Goal: Task Accomplishment & Management: Manage account settings

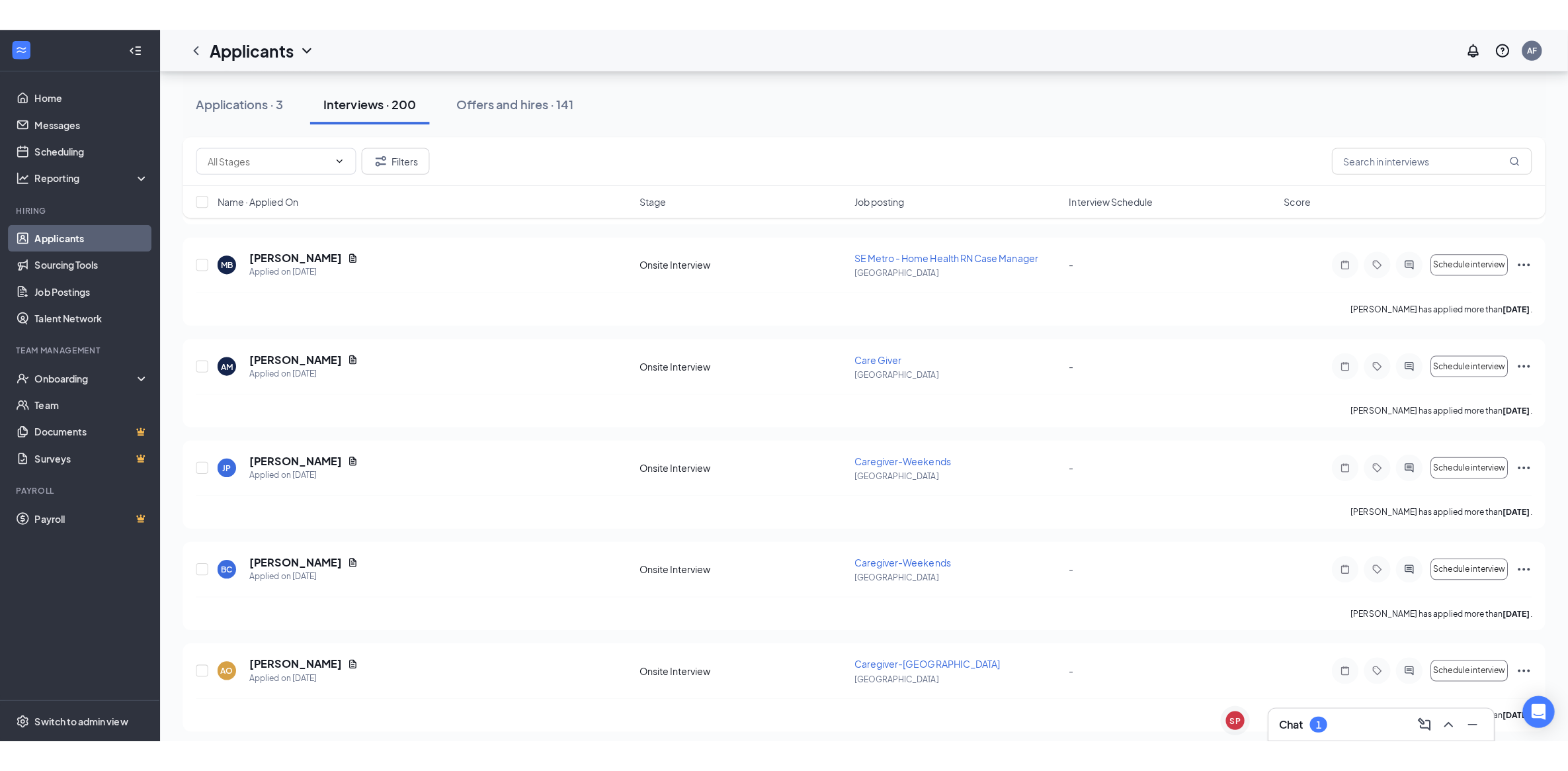
scroll to position [3181, 0]
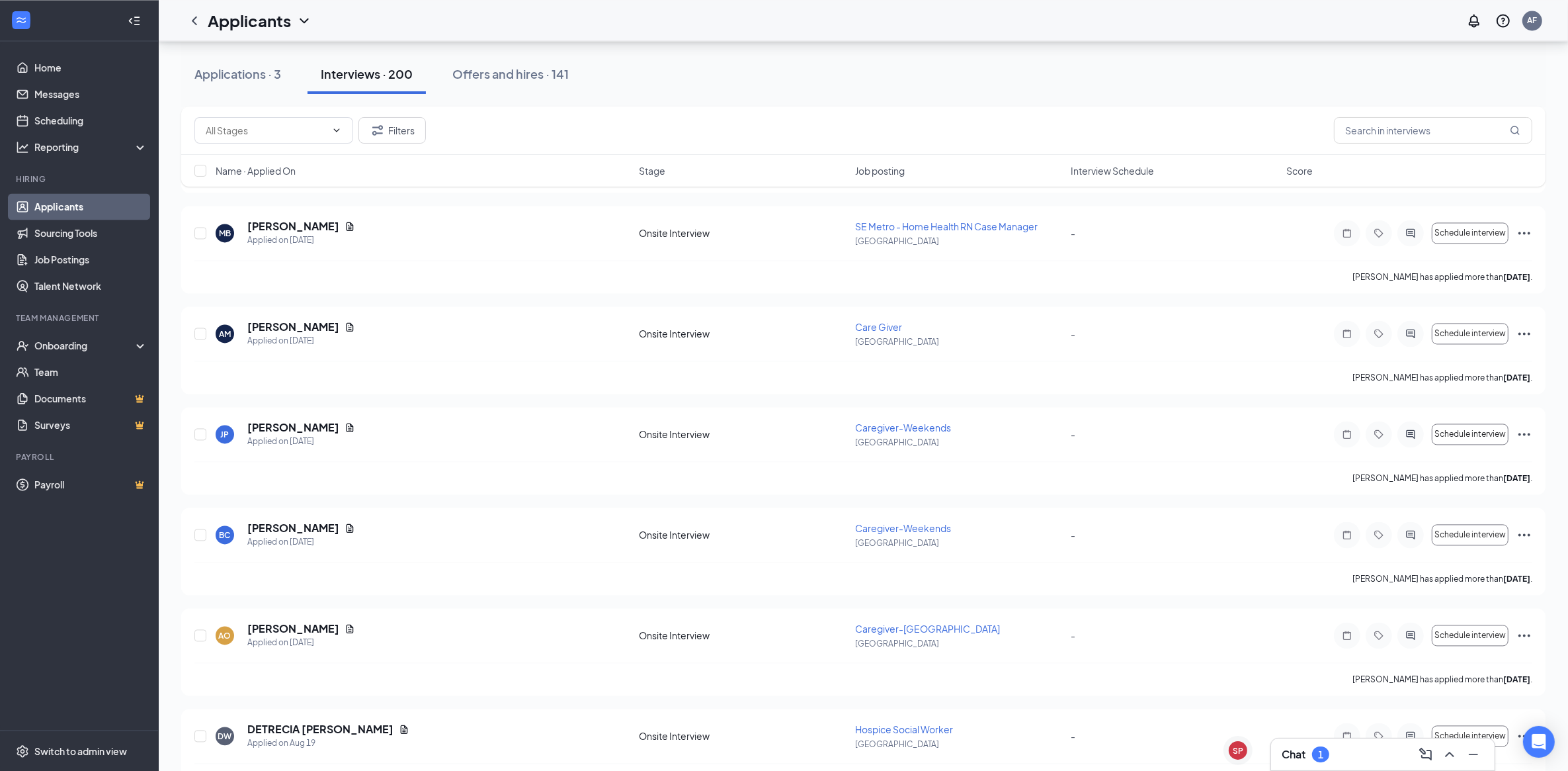
click at [1277, 704] on div "Chat 1" at bounding box center [1383, 754] width 224 height 32
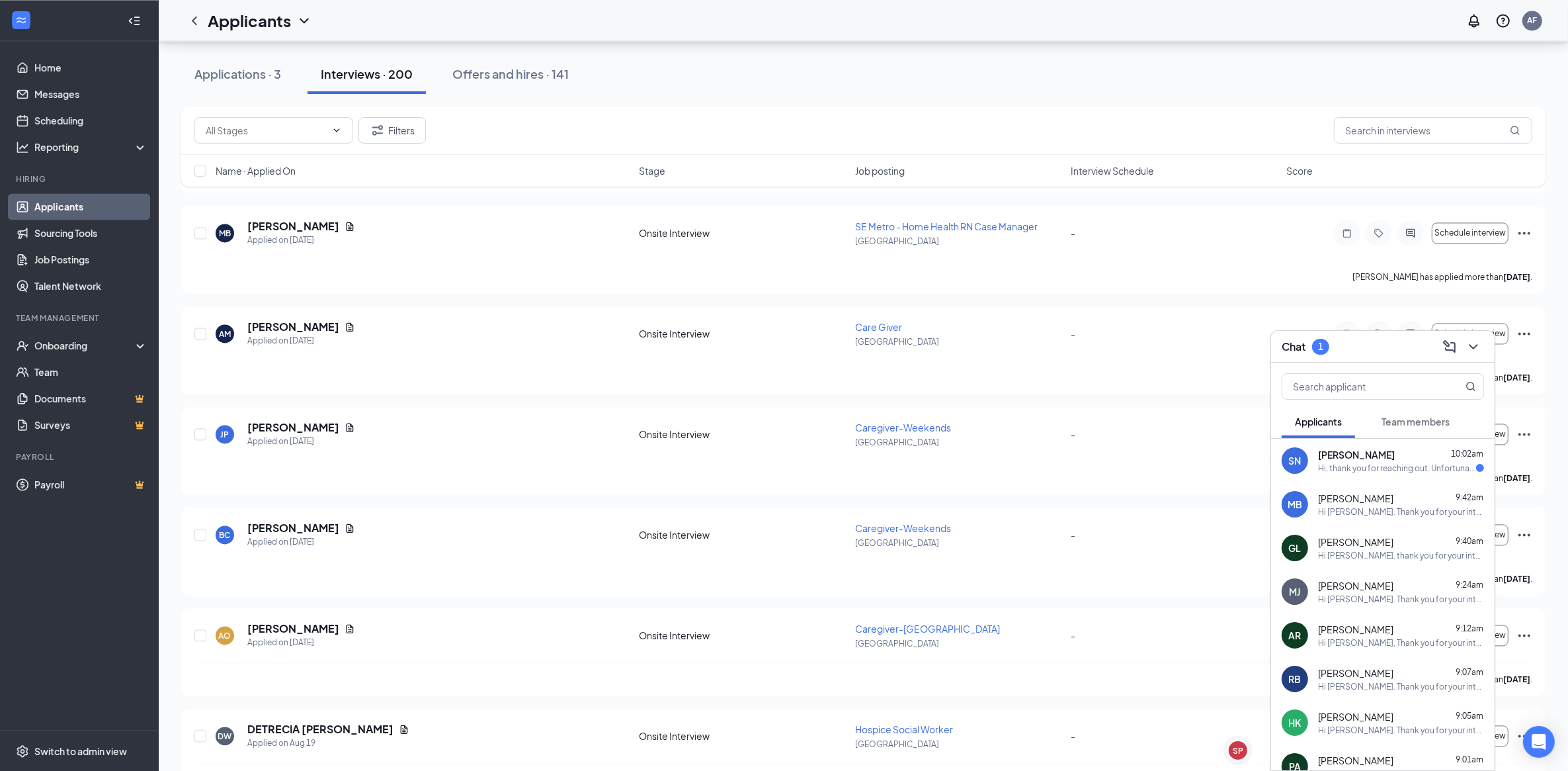
click at [1372, 465] on div "Hi, thank you for reaching out. Unfortunately [DATE] does not work, but I can d…" at bounding box center [1396, 467] width 158 height 11
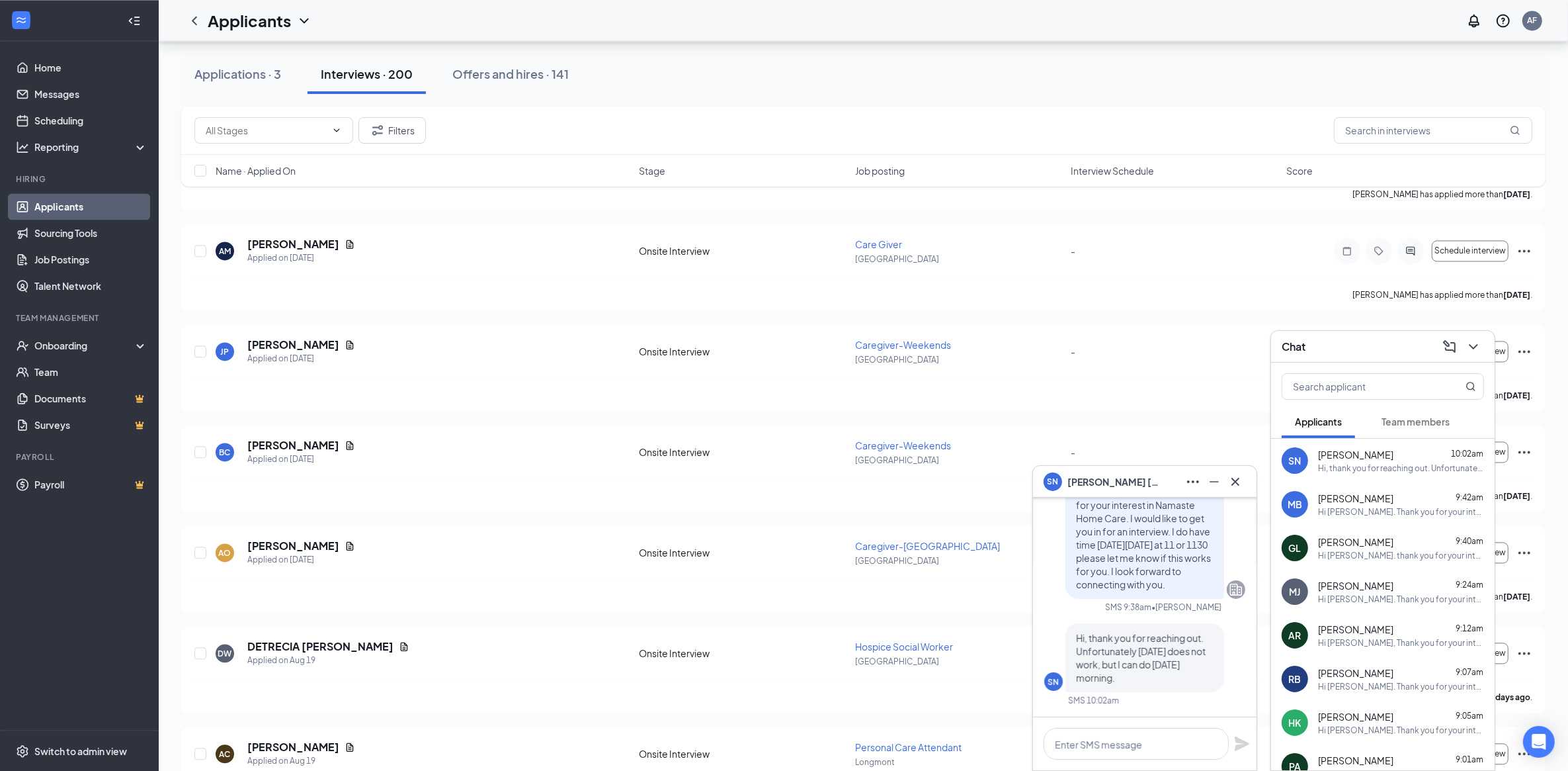
scroll to position [3346, 0]
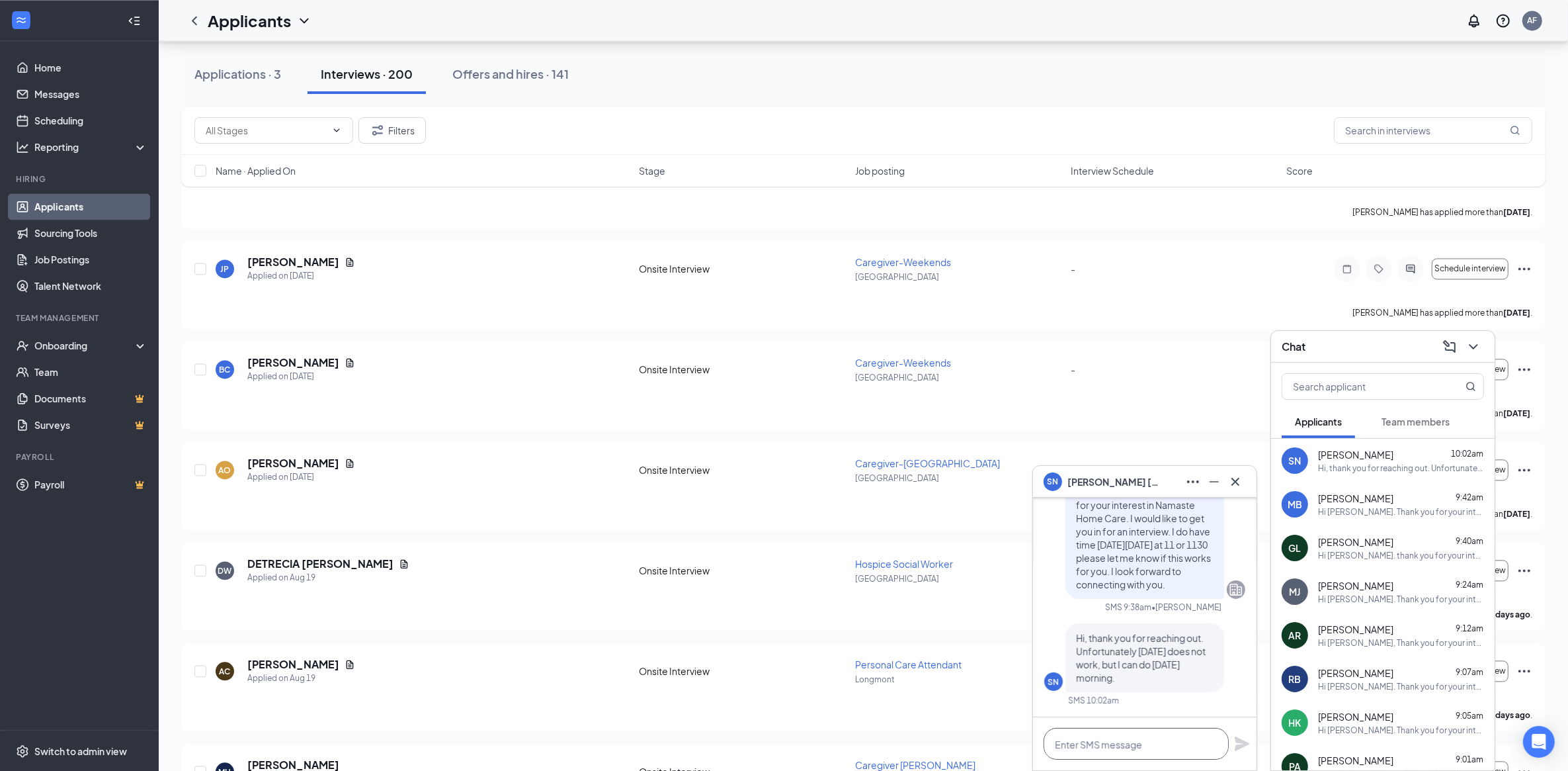
click at [1192, 704] on textarea at bounding box center [1136, 743] width 185 height 32
type textarea "I can do [DATE] morning the earliest i have available is 10am"
click at [1239, 704] on icon "Plane" at bounding box center [1241, 736] width 15 height 15
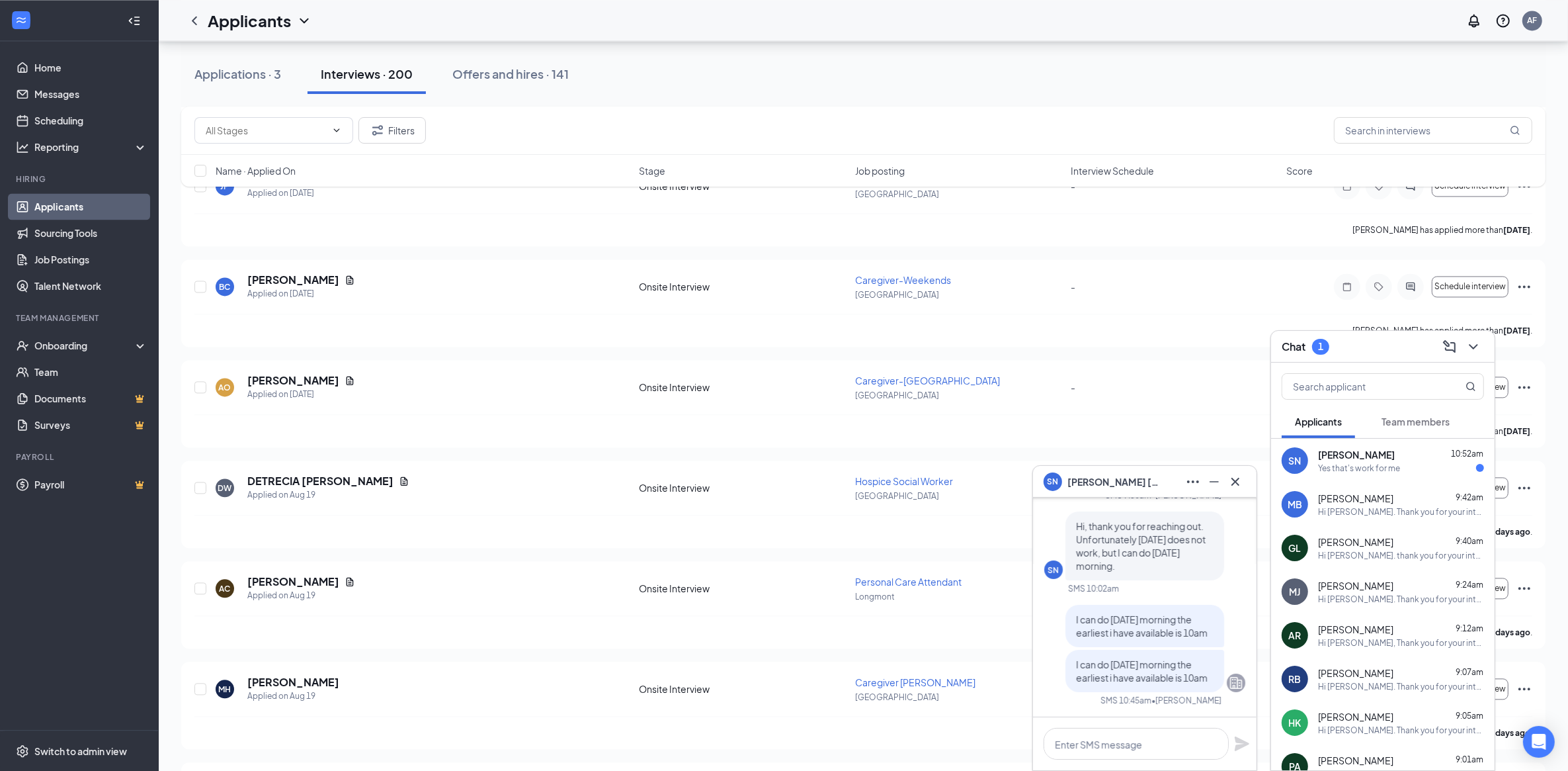
scroll to position [3512, 0]
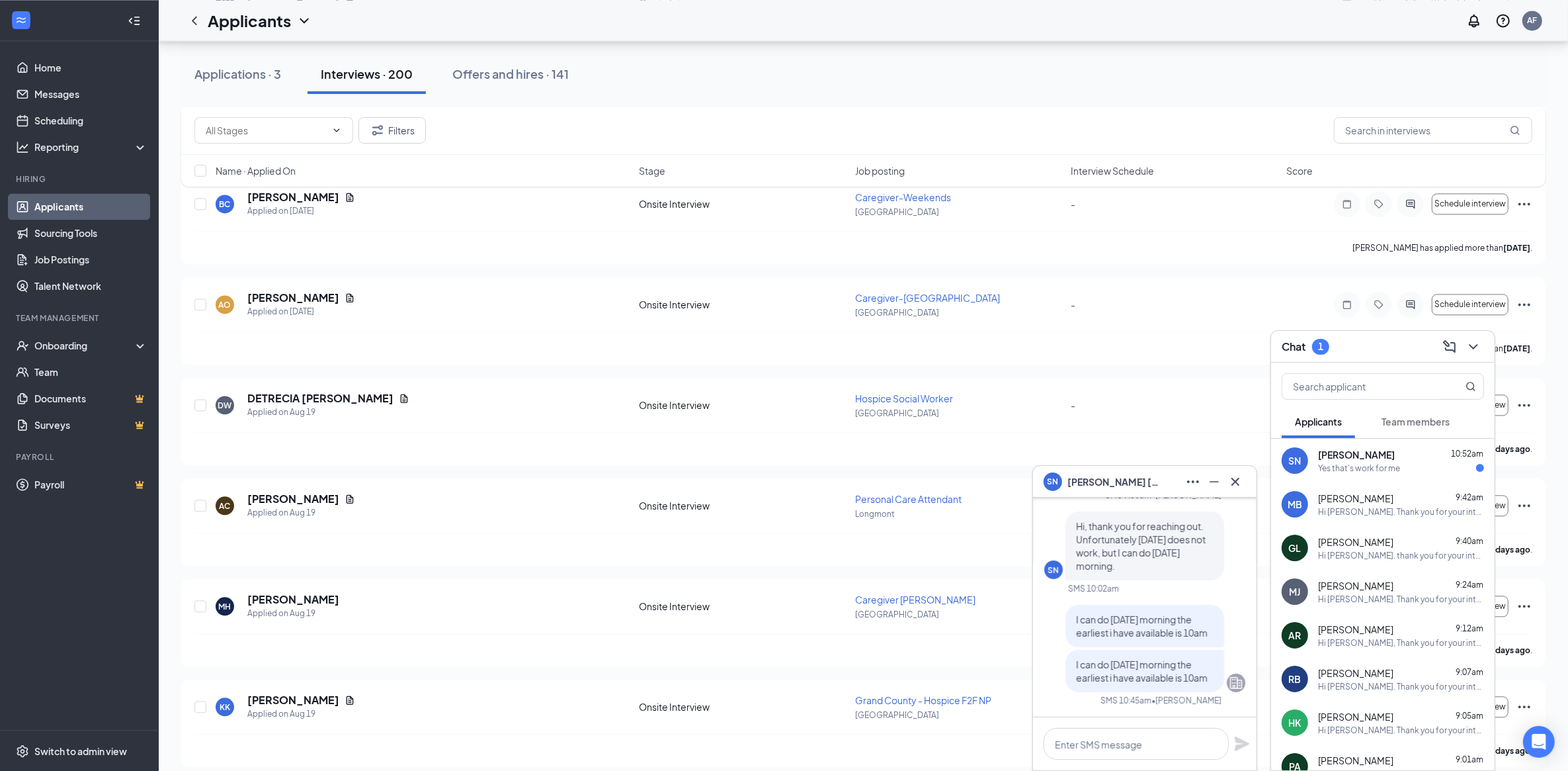
click at [1337, 474] on div "SN [PERSON_NAME] 10:52am Yes that's work for me" at bounding box center [1383, 461] width 224 height 43
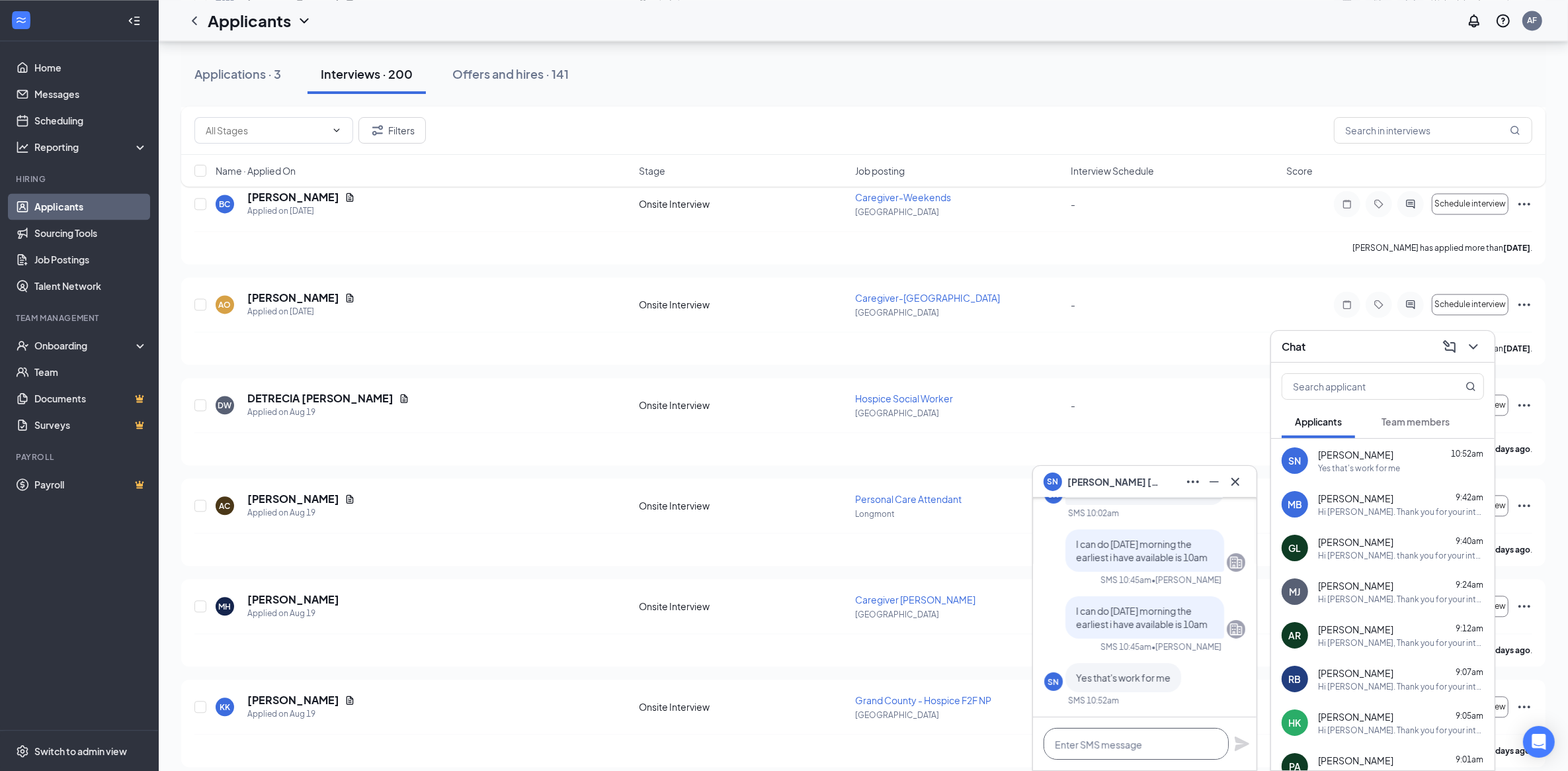
click at [1118, 704] on textarea at bounding box center [1136, 743] width 185 height 32
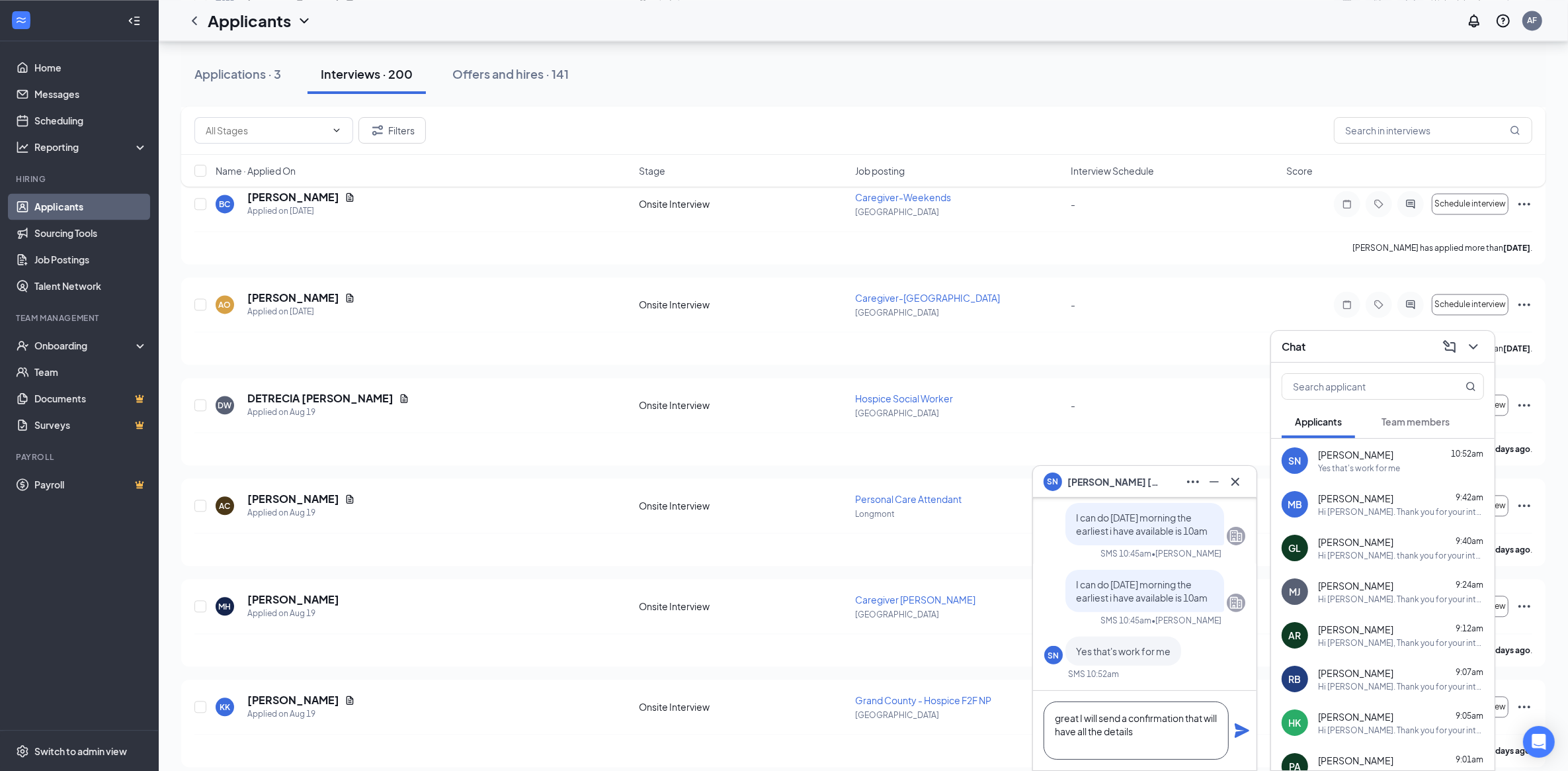
type textarea "great I will send a confirmation that will have all the details"
click at [1238, 704] on icon "Plane" at bounding box center [1241, 730] width 15 height 15
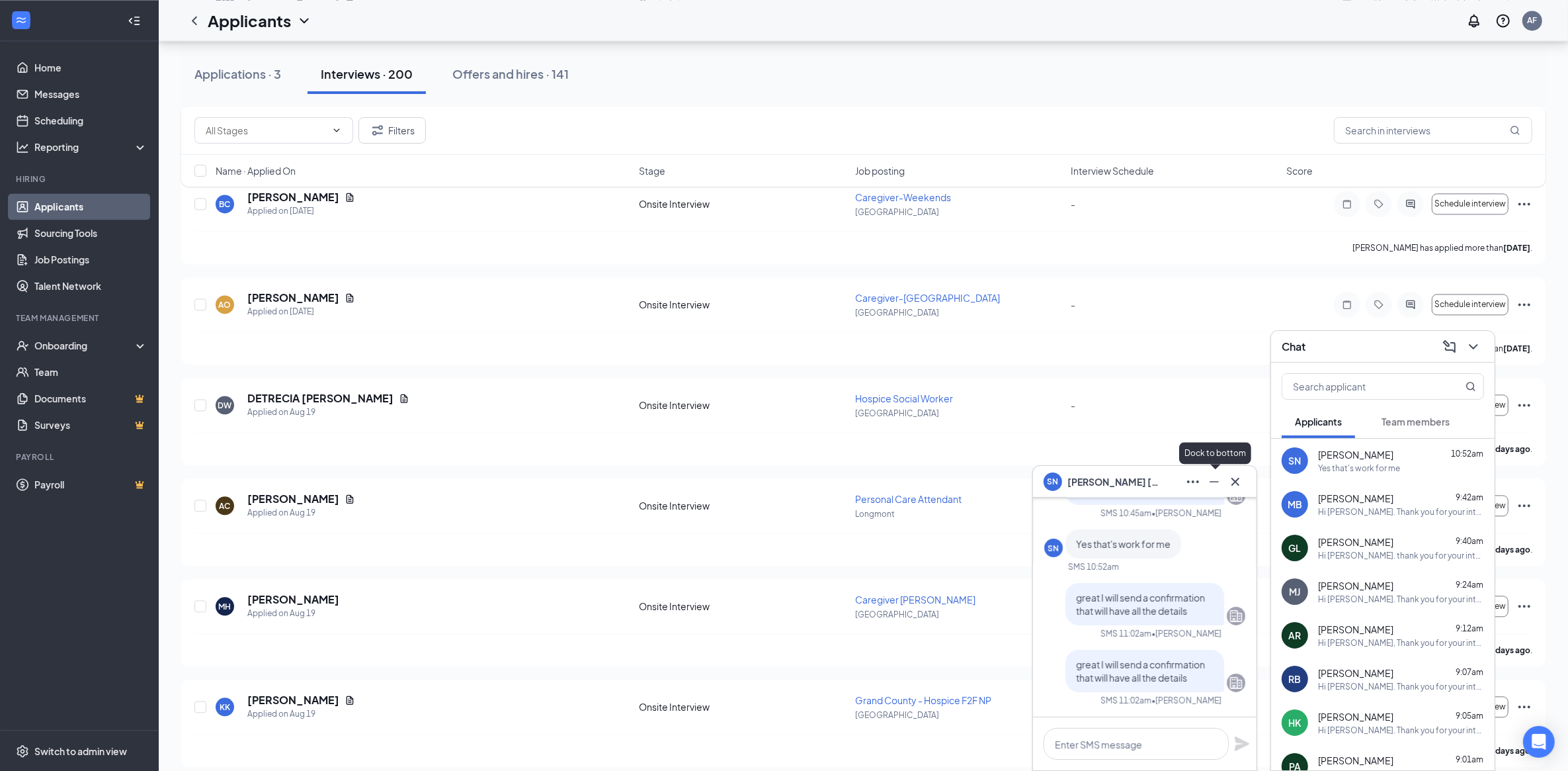
click at [1212, 481] on icon "Minimize" at bounding box center [1213, 481] width 16 height 16
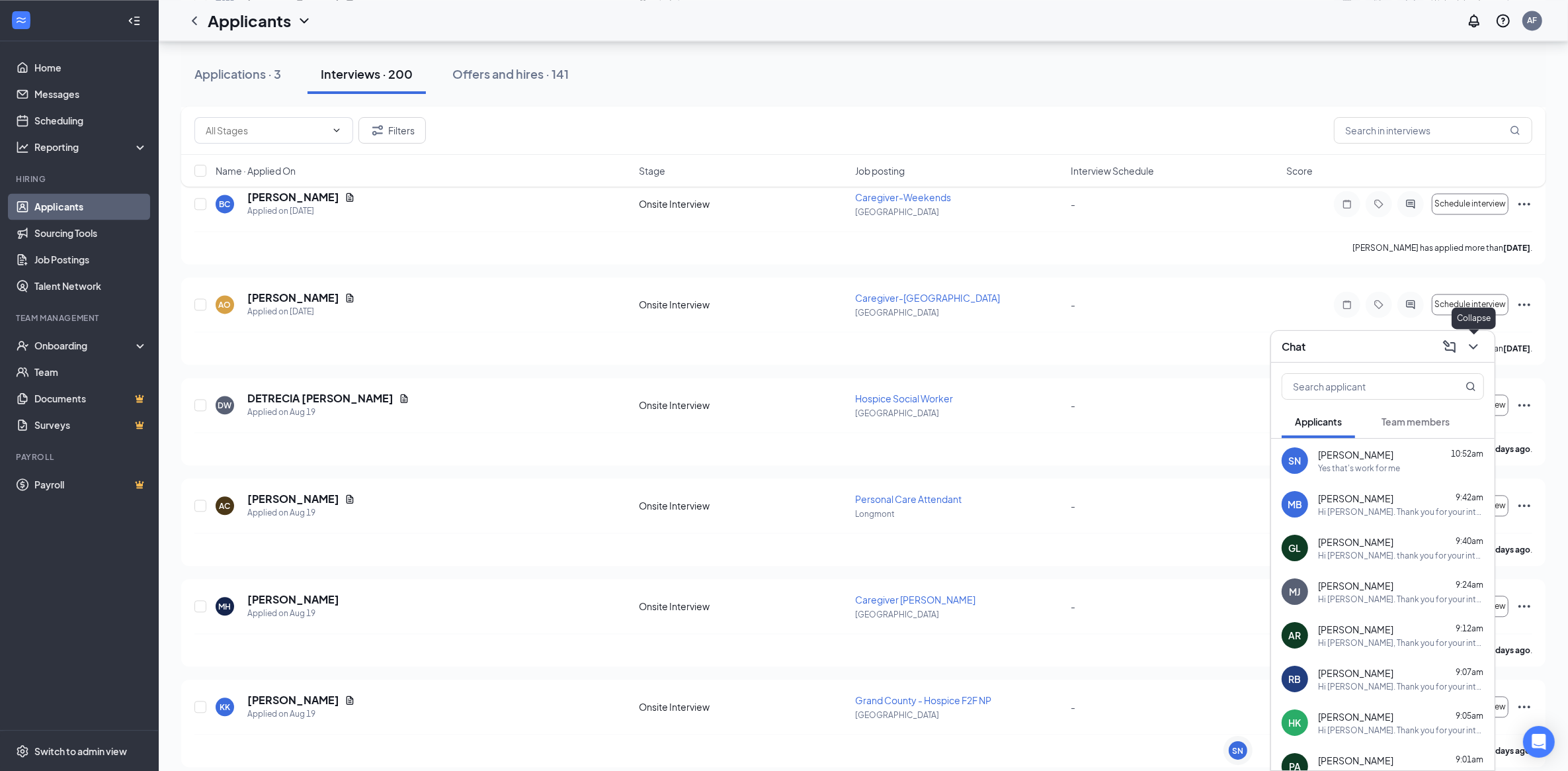
click at [1474, 350] on icon "ChevronDown" at bounding box center [1473, 347] width 16 height 16
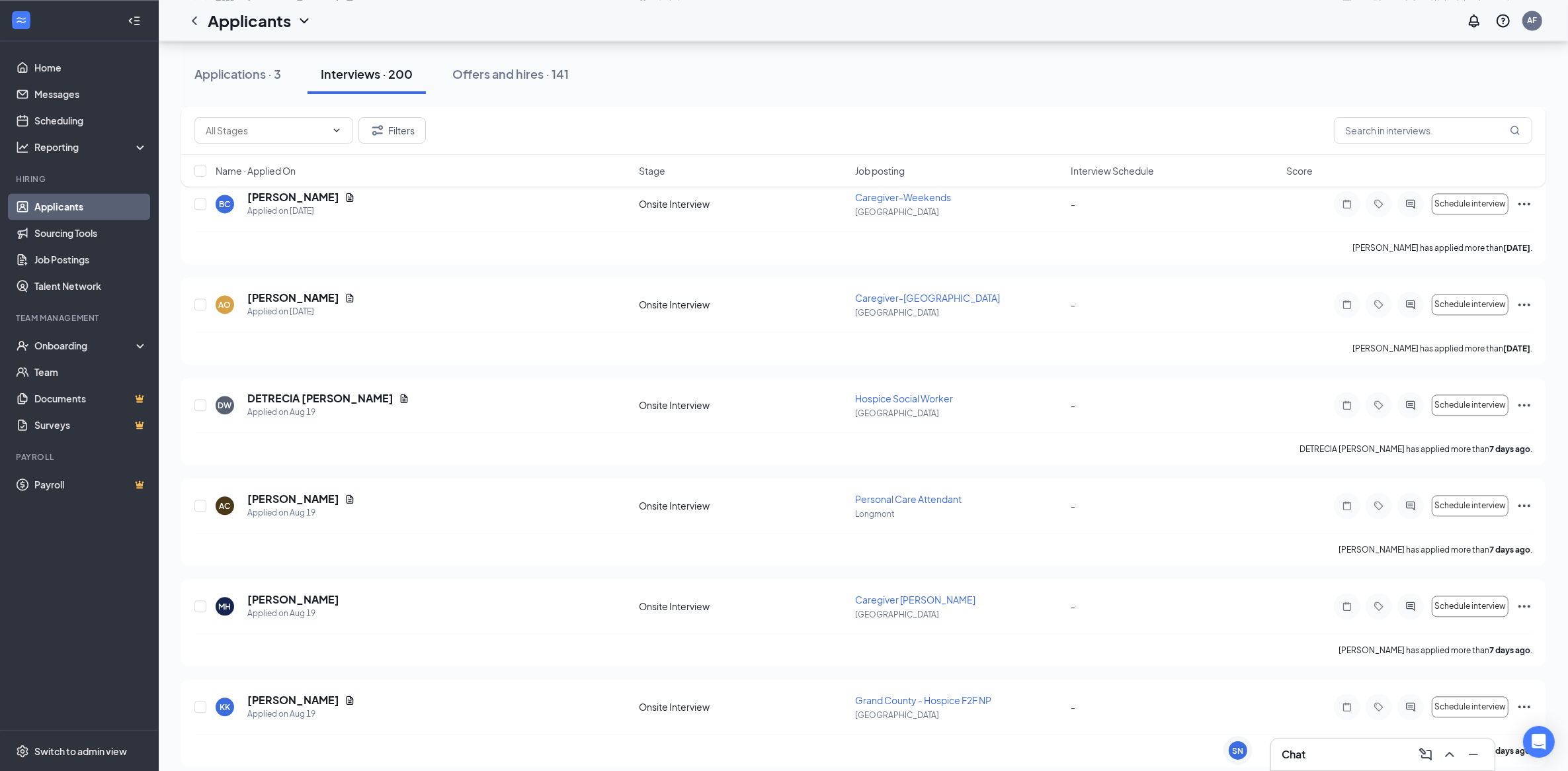
click at [1378, 704] on div "Chat" at bounding box center [1382, 754] width 202 height 21
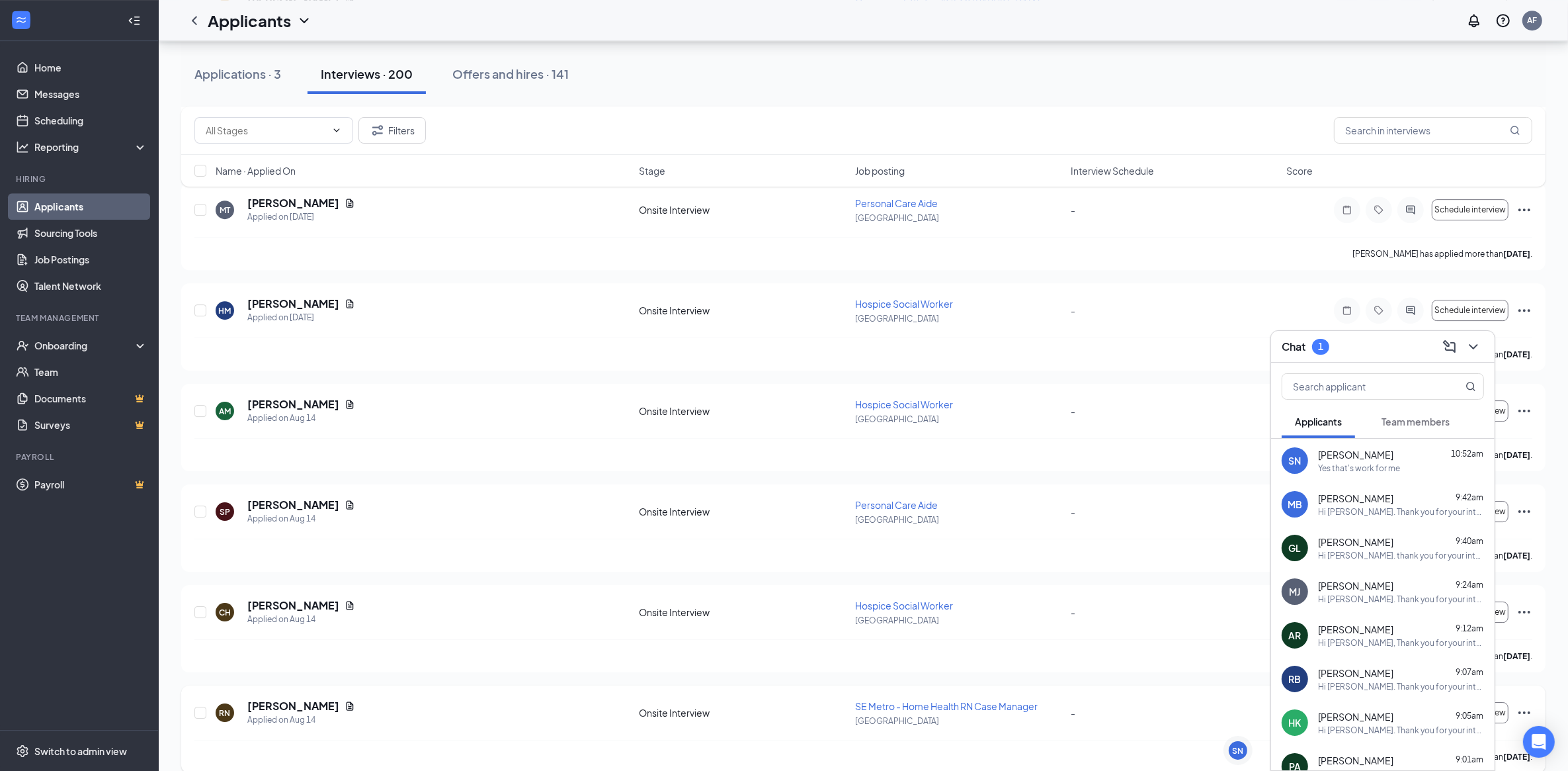
scroll to position [5375, 0]
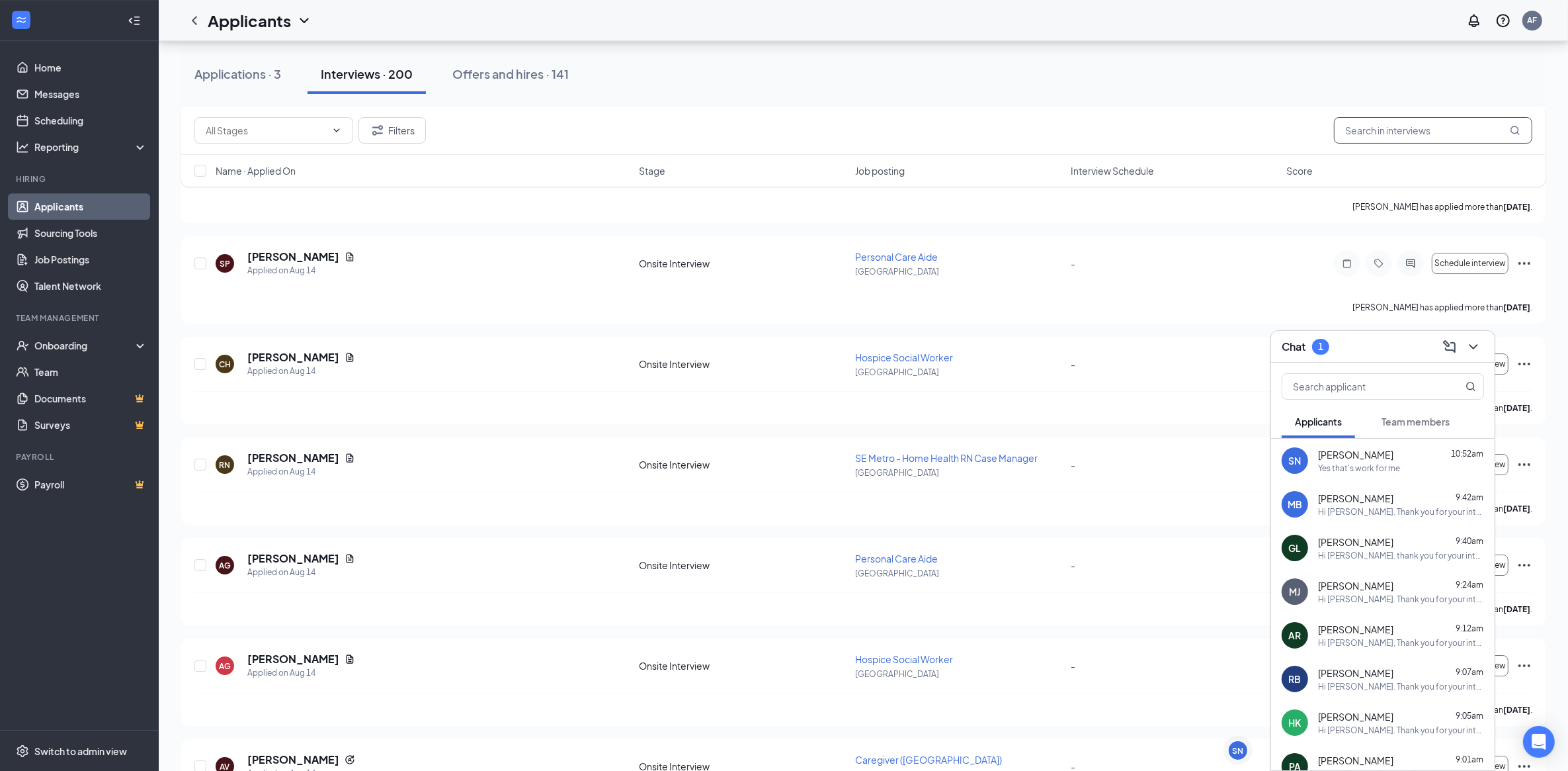
click at [1409, 134] on input "text" at bounding box center [1433, 130] width 198 height 27
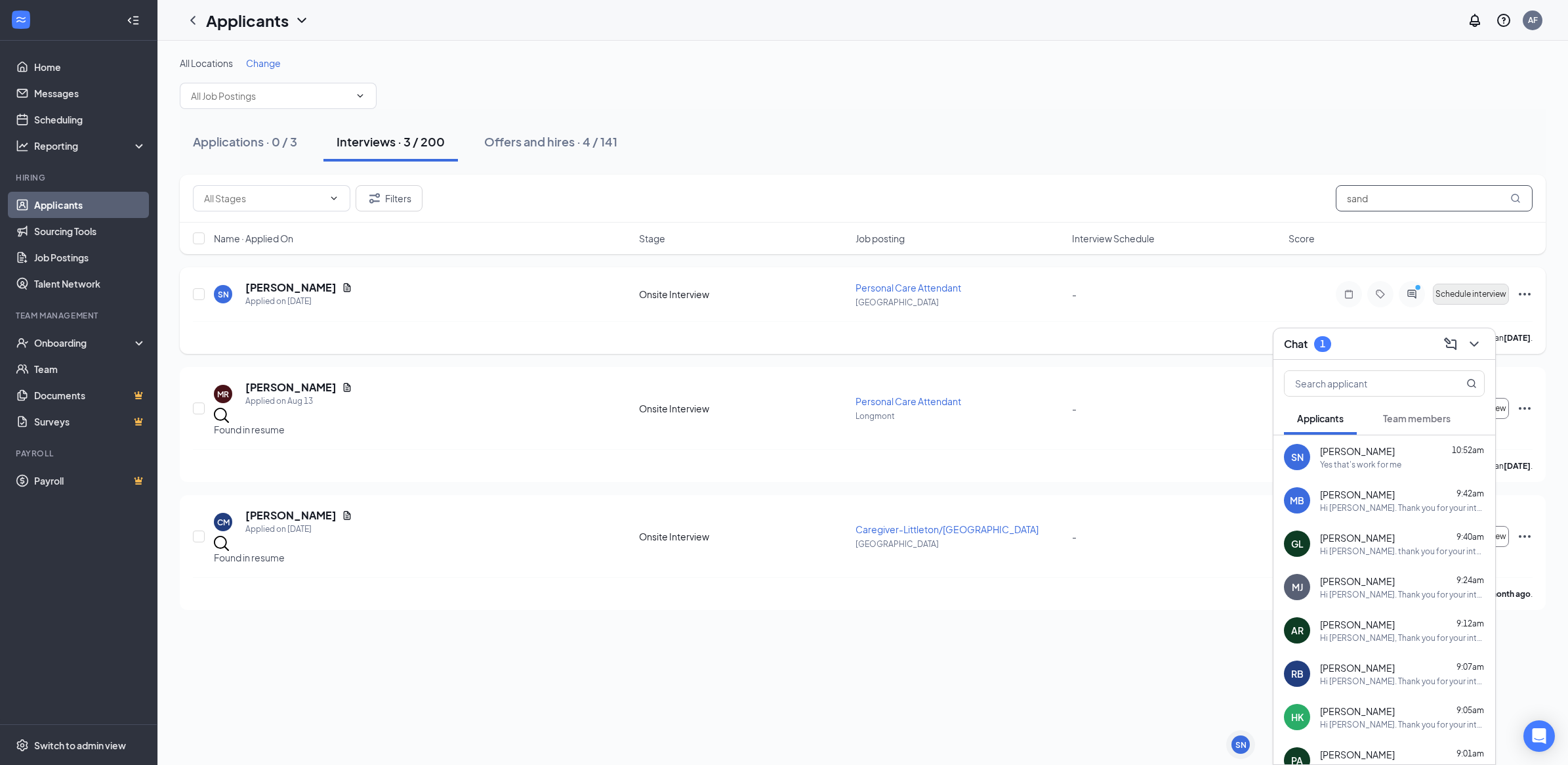
type input "sand"
click at [1483, 298] on span "Schedule interview" at bounding box center [1471, 293] width 71 height 9
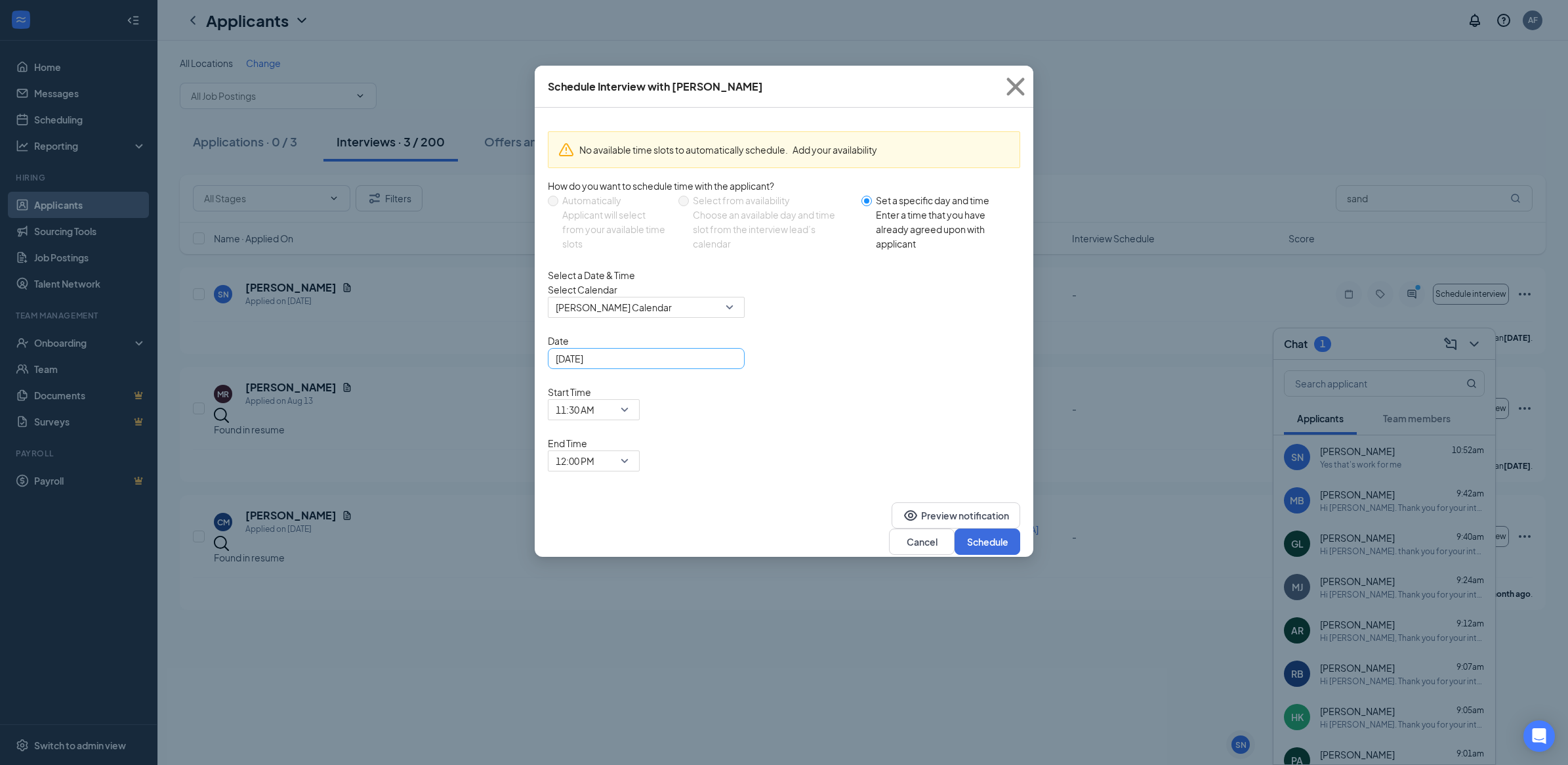
click at [736, 369] on div "[DATE]" at bounding box center [646, 358] width 197 height 21
type input "[DATE]"
click at [669, 529] on div "28" at bounding box center [662, 521] width 15 height 15
click at [632, 400] on span "11:30 AM" at bounding box center [593, 410] width 76 height 20
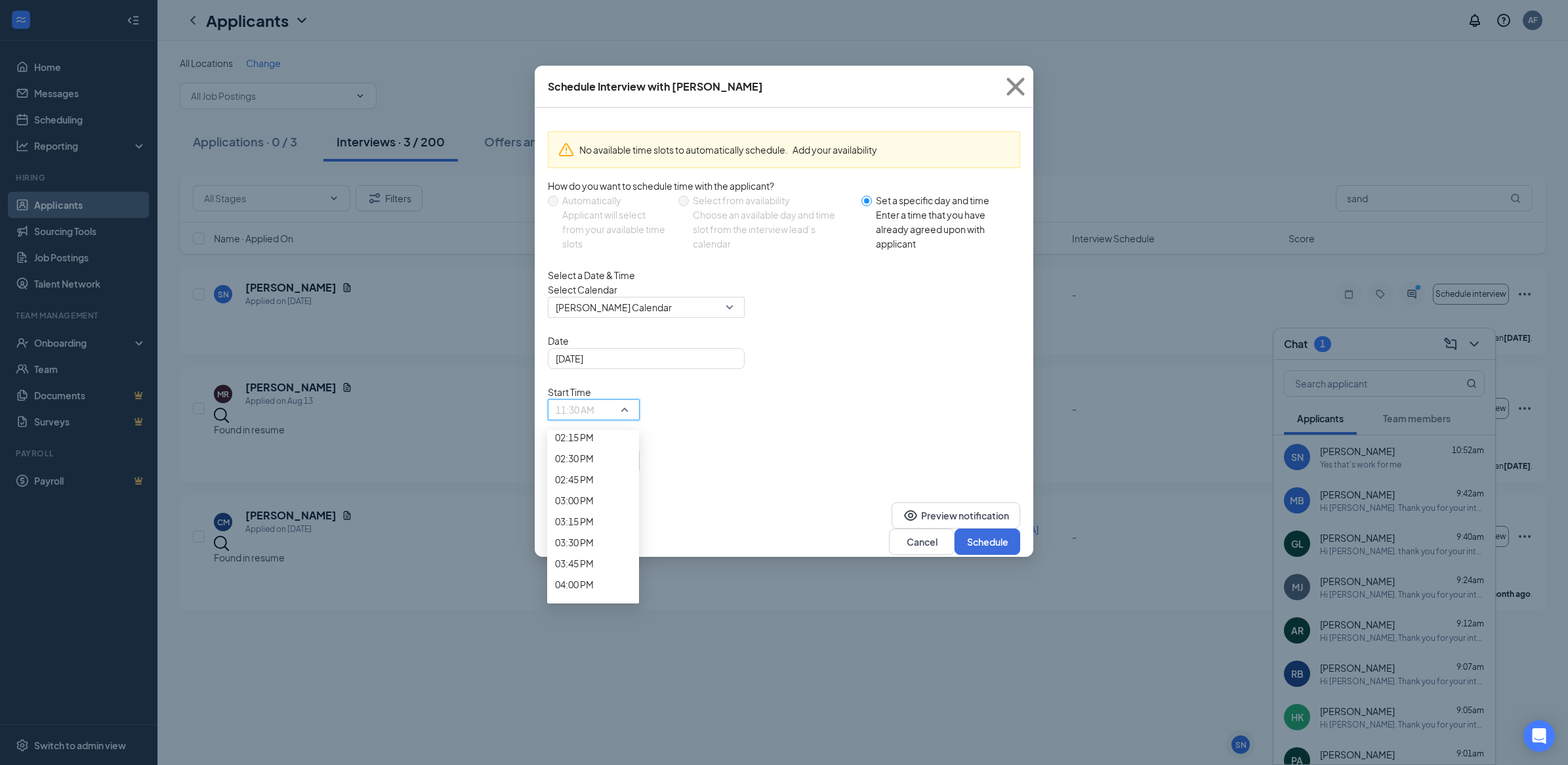
click at [639, 75] on div "10:00 AM" at bounding box center [593, 65] width 92 height 21
click at [632, 451] on span "12:00 PM" at bounding box center [593, 460] width 76 height 20
click at [631, 104] on span "10:30 AM" at bounding box center [593, 96] width 76 height 15
click at [975, 528] on button "Schedule" at bounding box center [987, 541] width 65 height 27
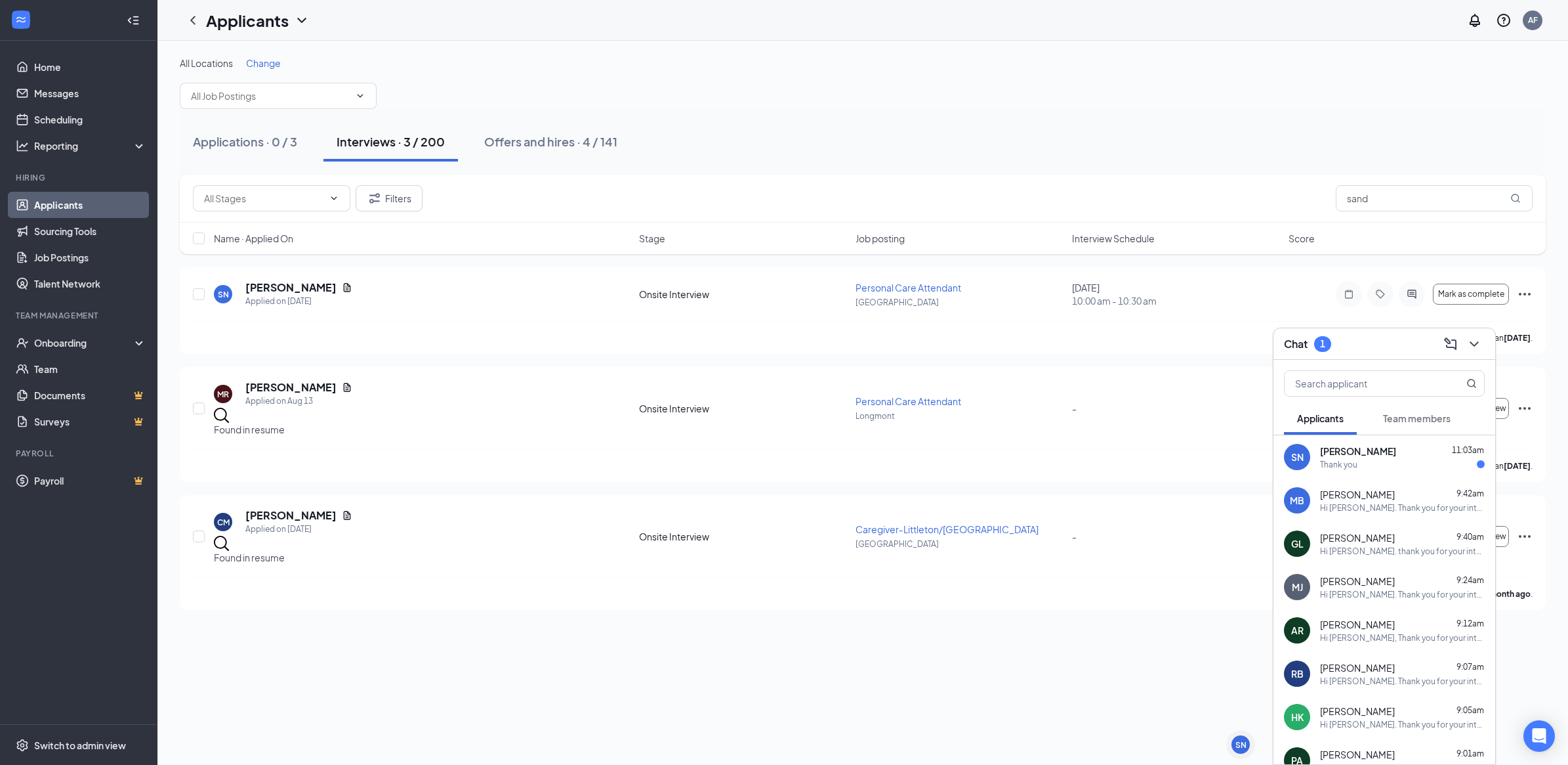
click at [1393, 456] on div "[PERSON_NAME] 11:03am" at bounding box center [1402, 450] width 164 height 13
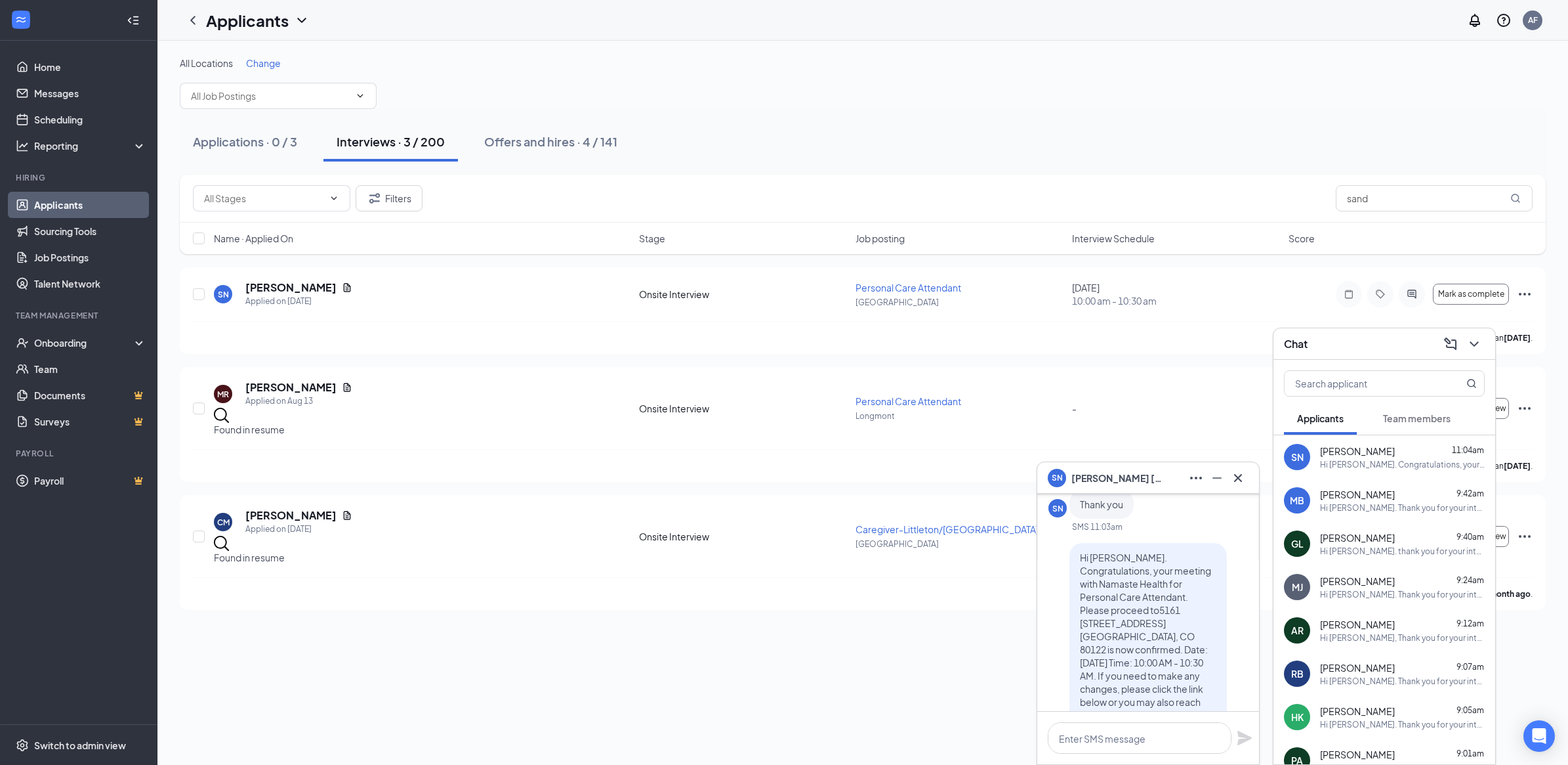
scroll to position [-164, 0]
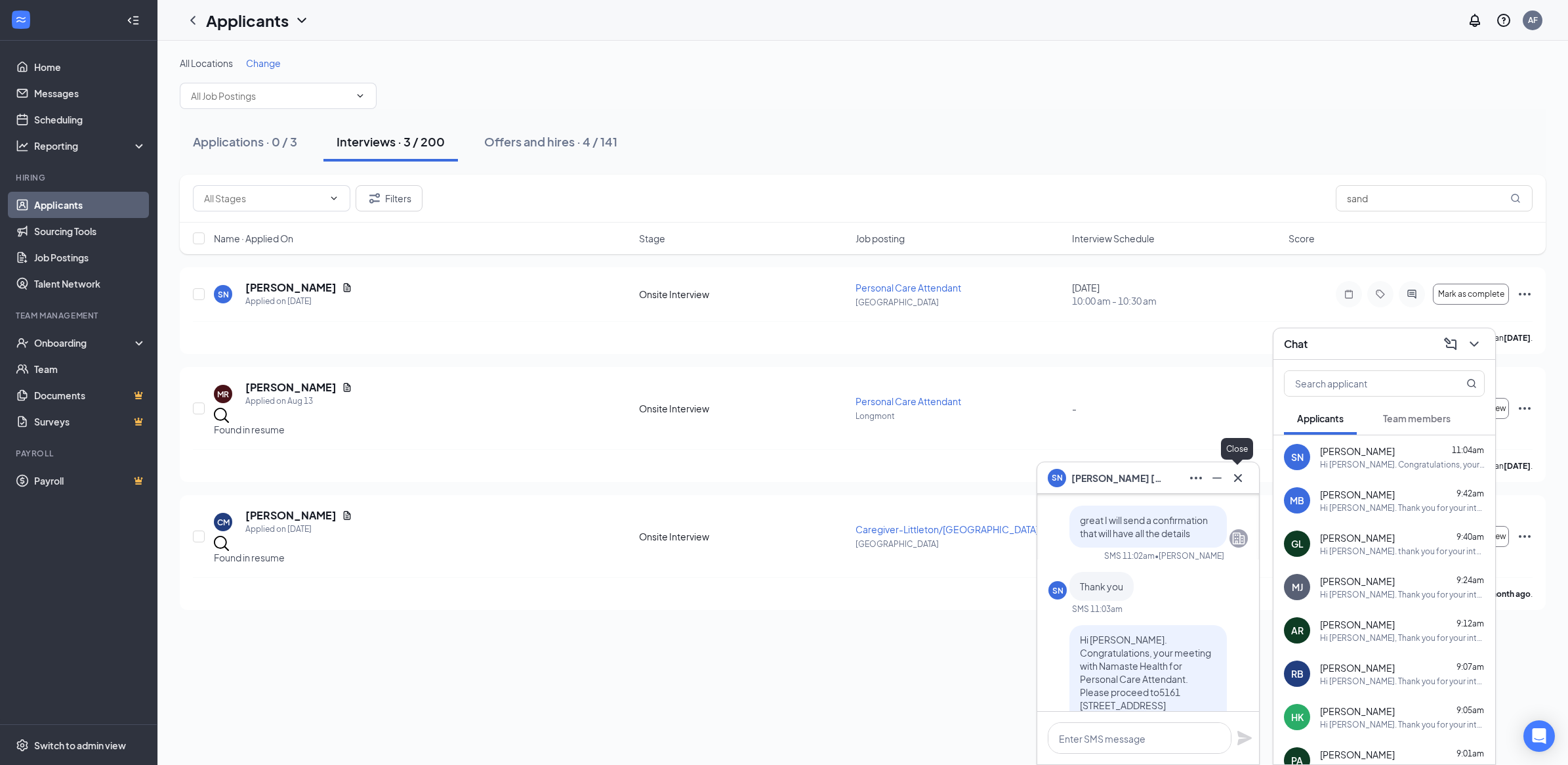
click at [1244, 474] on icon "Cross" at bounding box center [1238, 478] width 15 height 15
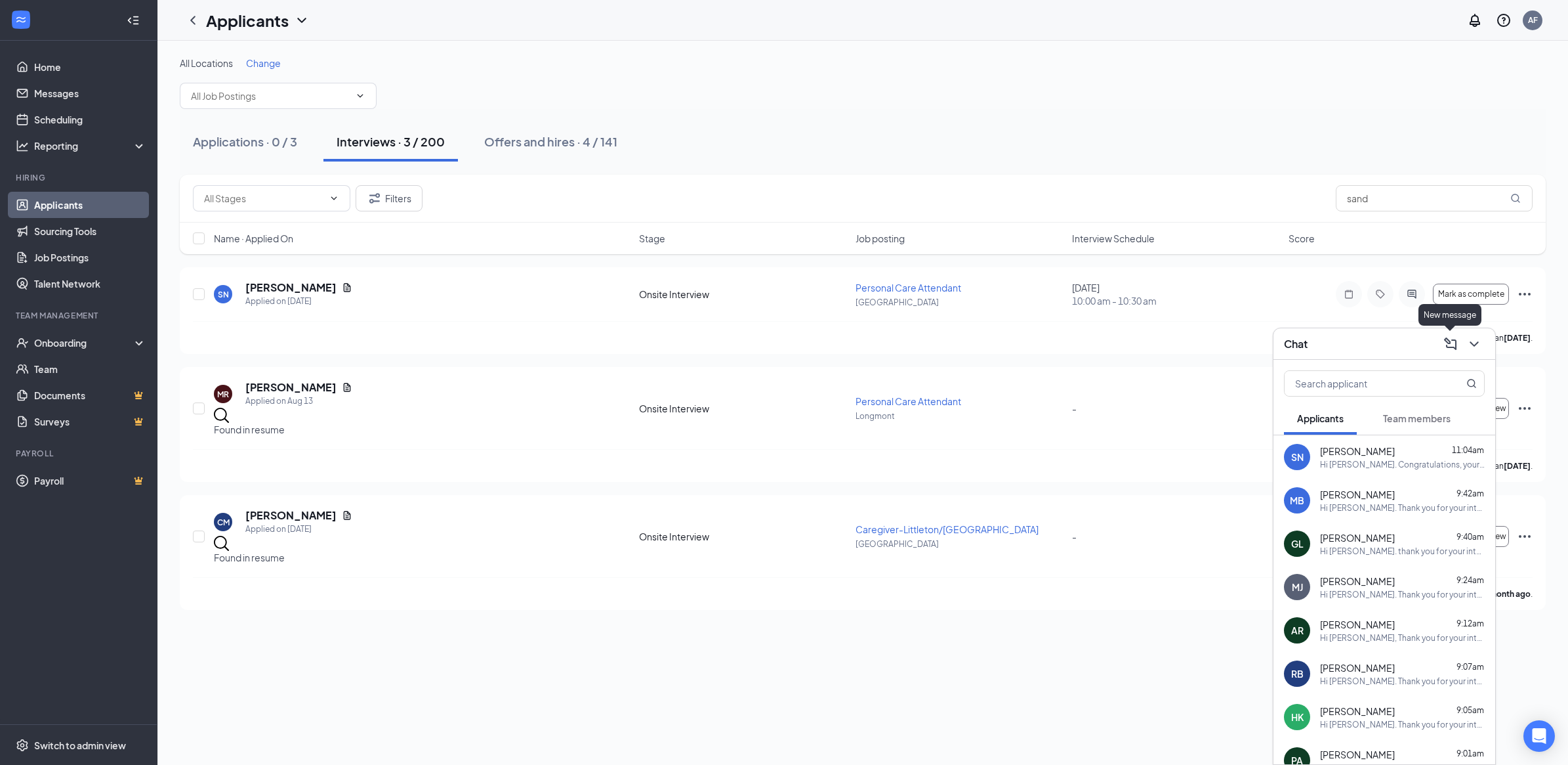
click at [1471, 342] on icon "ChevronDown" at bounding box center [1474, 344] width 9 height 5
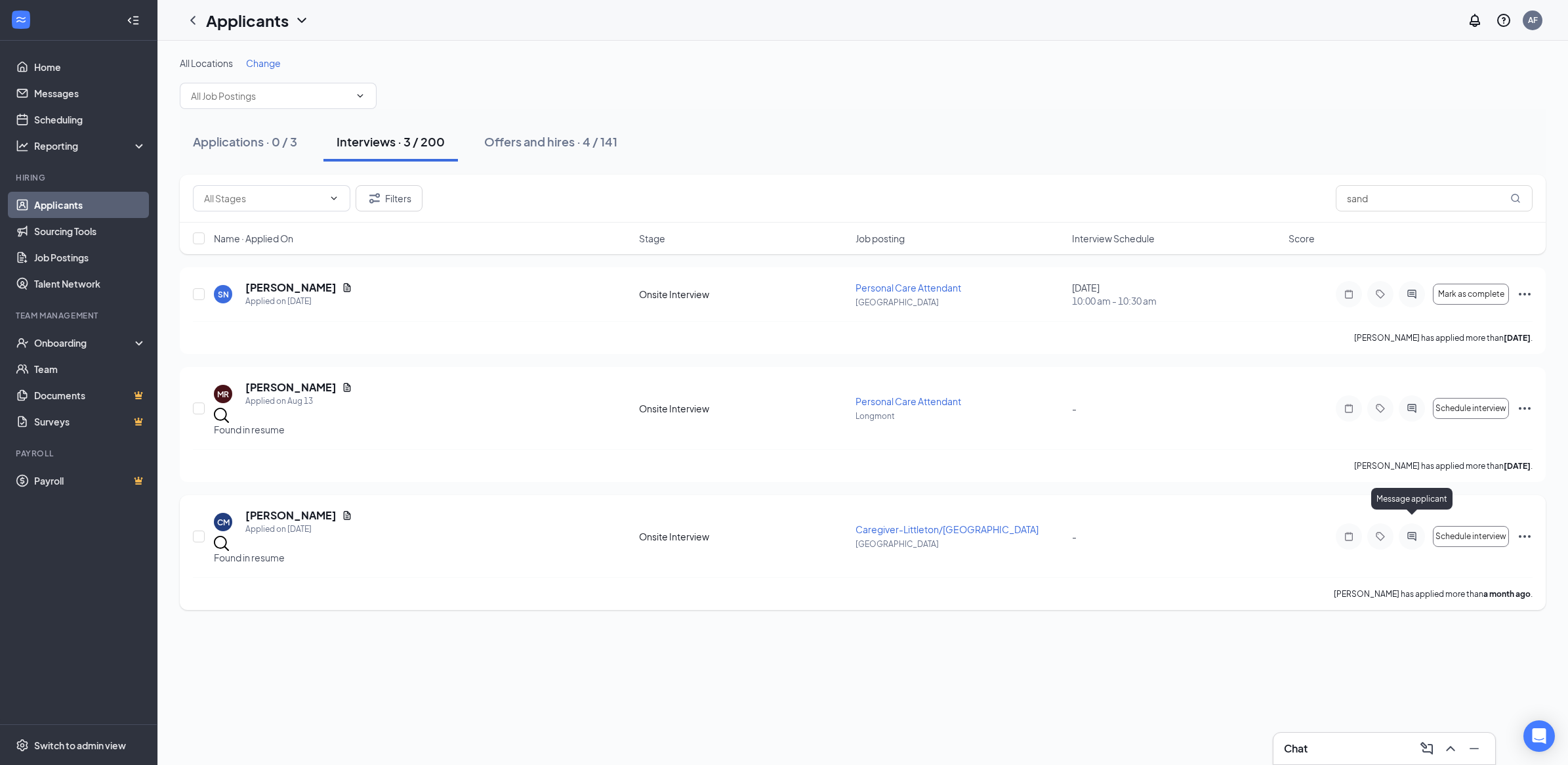
click at [1410, 531] on icon "ActiveChat" at bounding box center [1411, 536] width 15 height 10
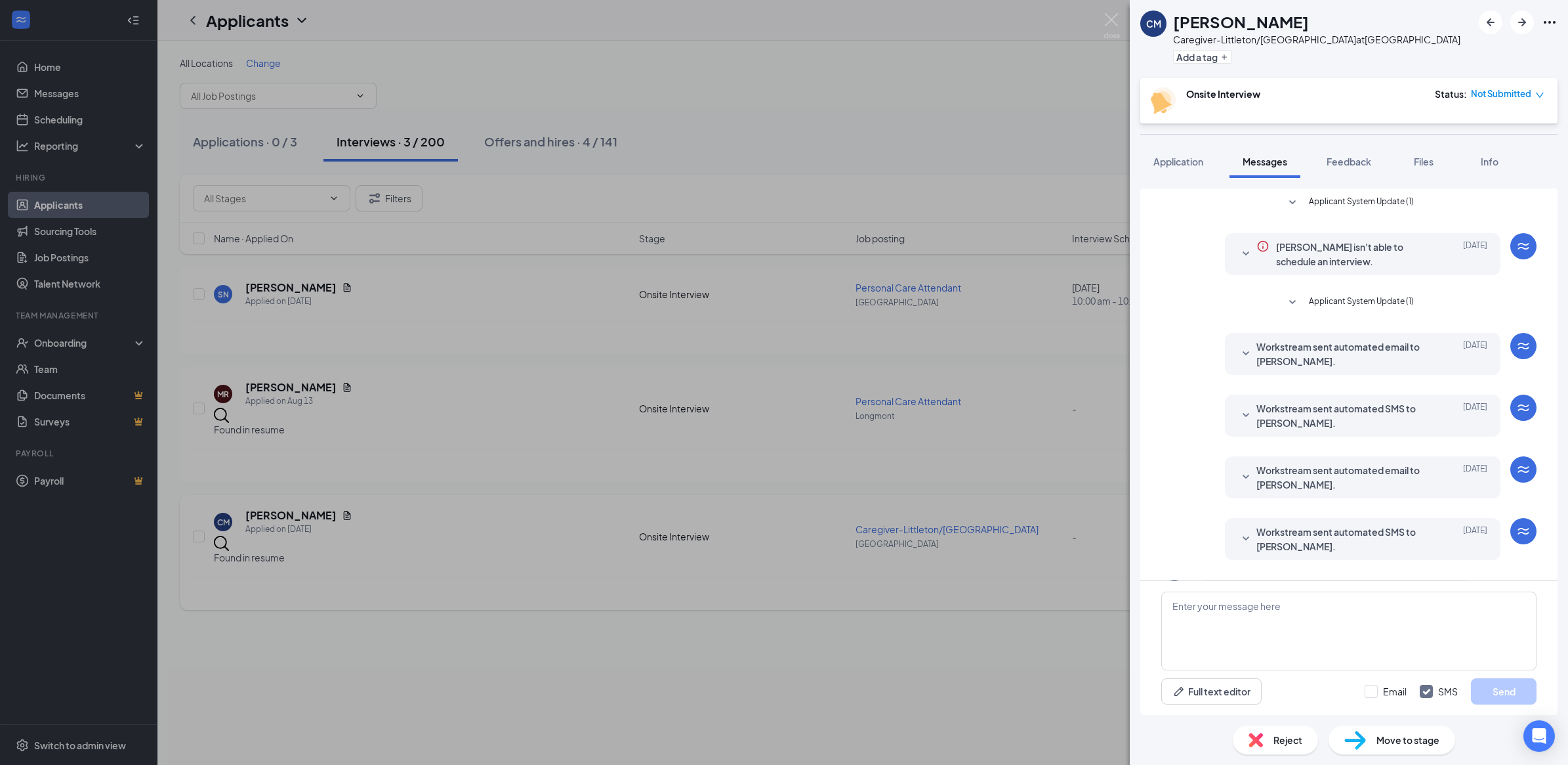
scroll to position [191, 0]
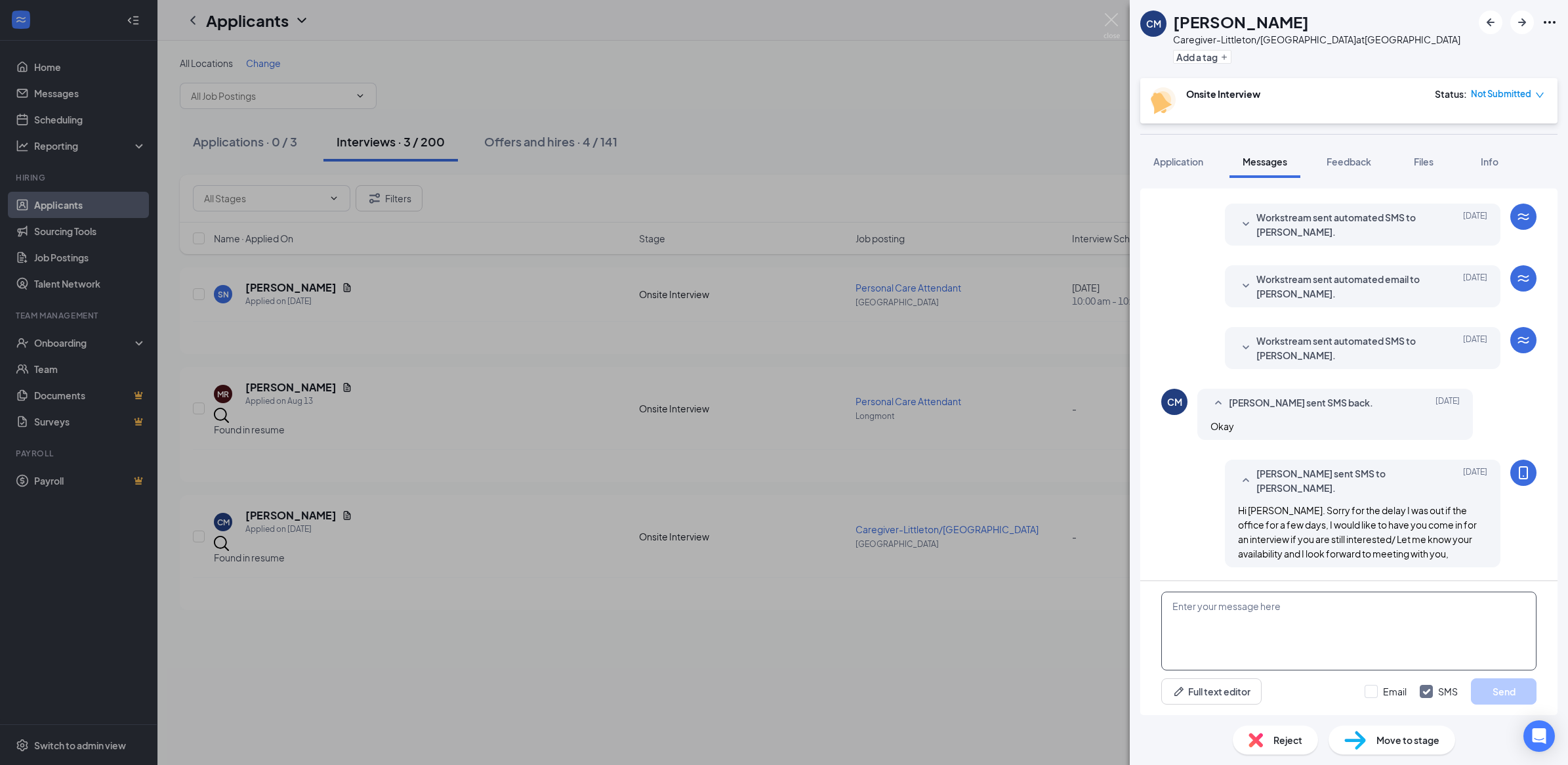
click at [1353, 632] on textarea at bounding box center [1349, 631] width 375 height 79
type textarea "H"
type textarea "Hi [PERSON_NAME]. I am wondering if you are still looking for a care giving pos…"
click at [1499, 693] on button "Send" at bounding box center [1503, 691] width 65 height 27
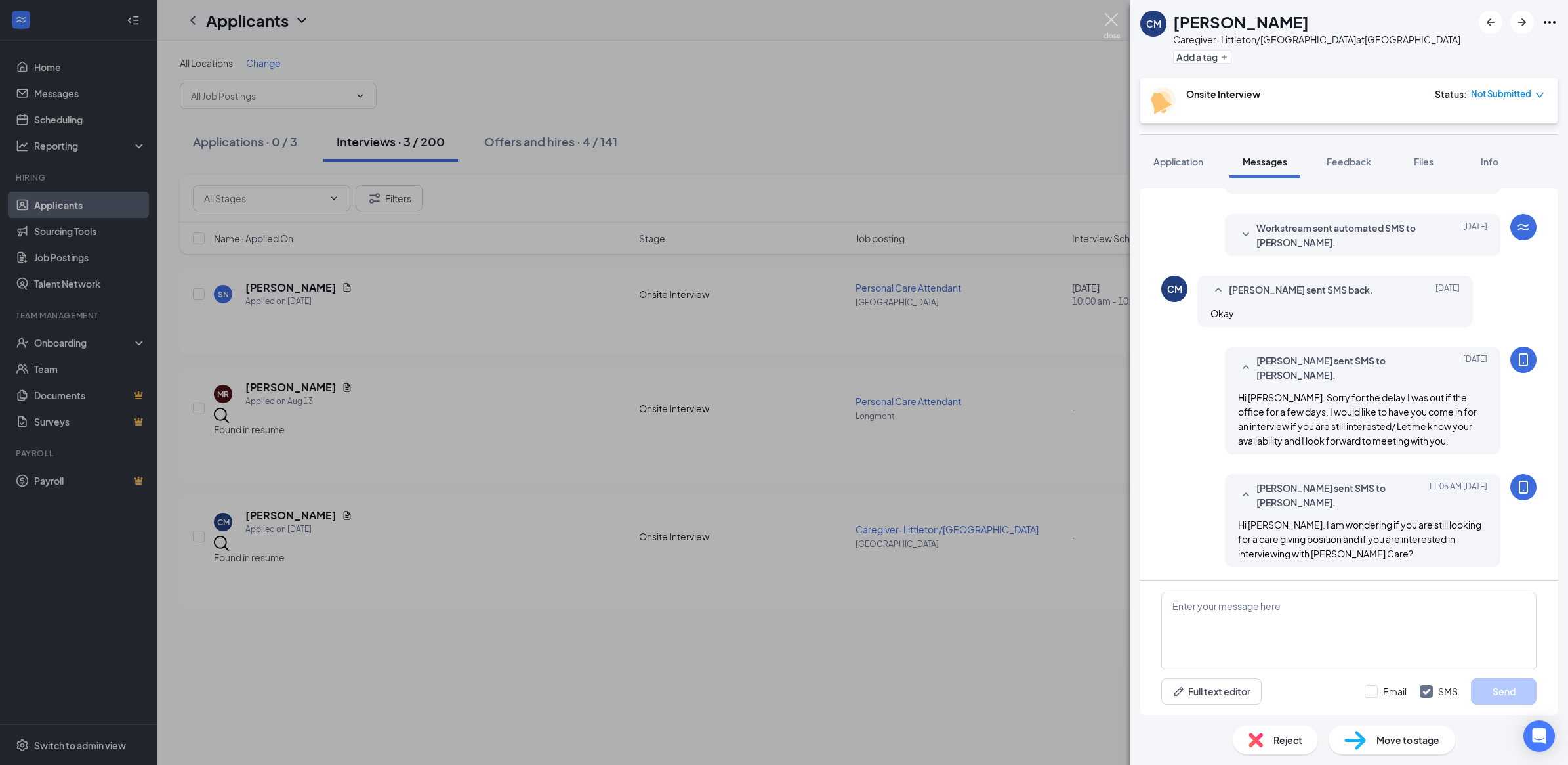
click at [1110, 21] on img at bounding box center [1111, 26] width 16 height 26
